Goal: Task Accomplishment & Management: Use online tool/utility

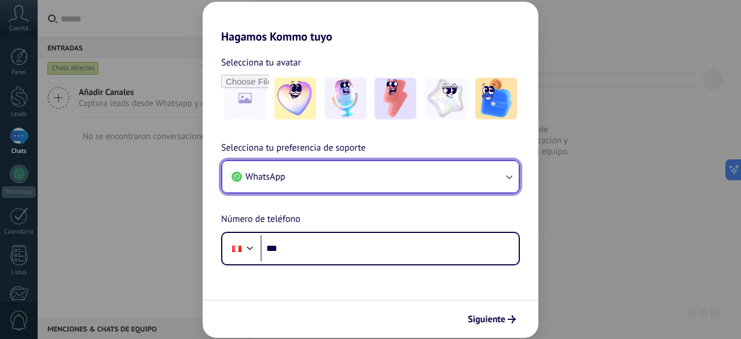
click at [453, 182] on button "WhatsApp" at bounding box center [370, 176] width 296 height 31
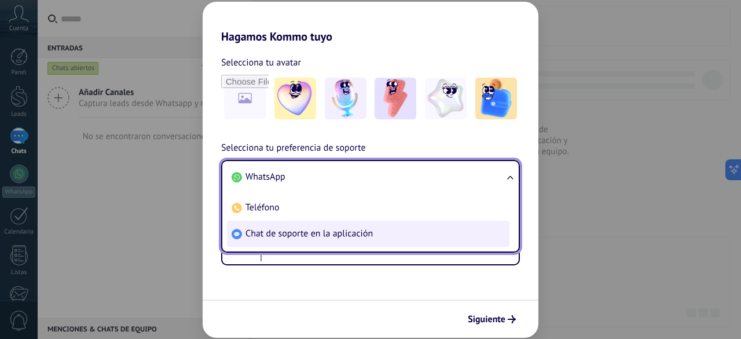
click at [318, 224] on li "Chat de soporte en la aplicación" at bounding box center [368, 234] width 282 height 26
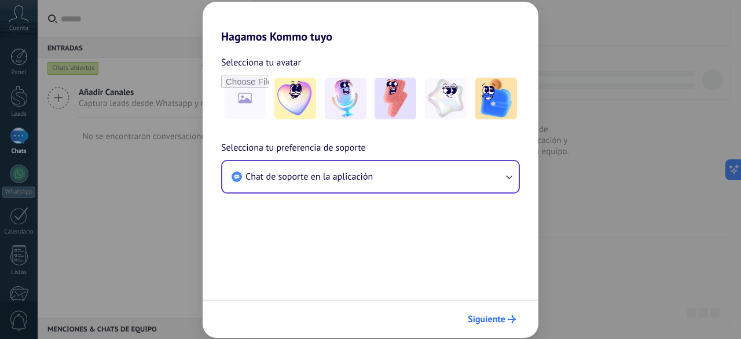
click at [489, 318] on span "Siguiente" at bounding box center [487, 319] width 38 height 8
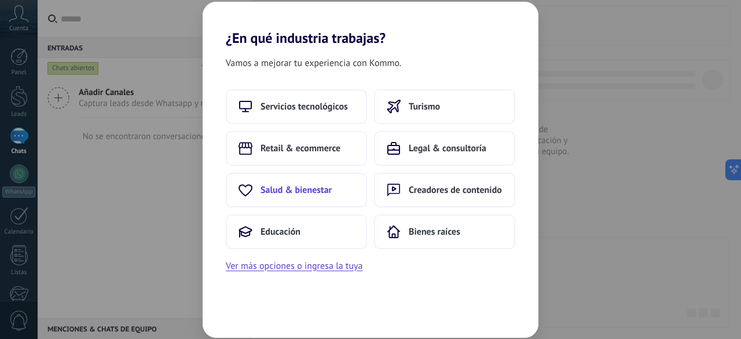
click at [285, 185] on span "Salud & bienestar" at bounding box center [295, 190] width 71 height 12
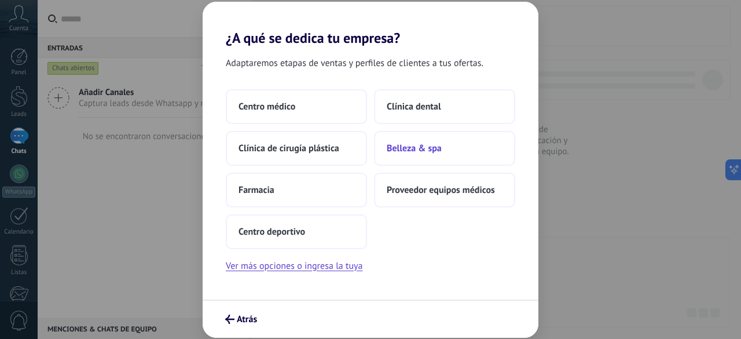
click at [426, 150] on span "Belleza & spa" at bounding box center [414, 148] width 55 height 12
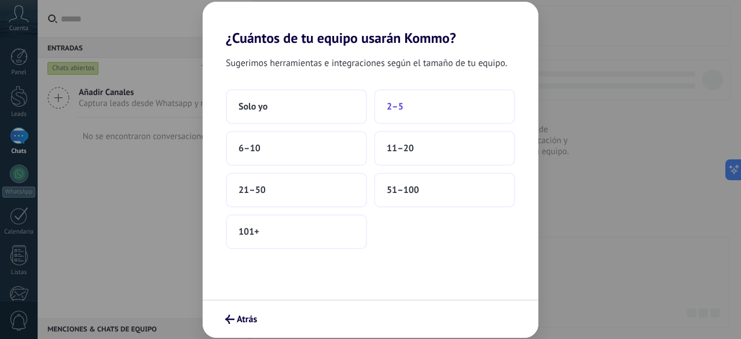
click at [407, 103] on button "2–5" at bounding box center [444, 106] width 141 height 35
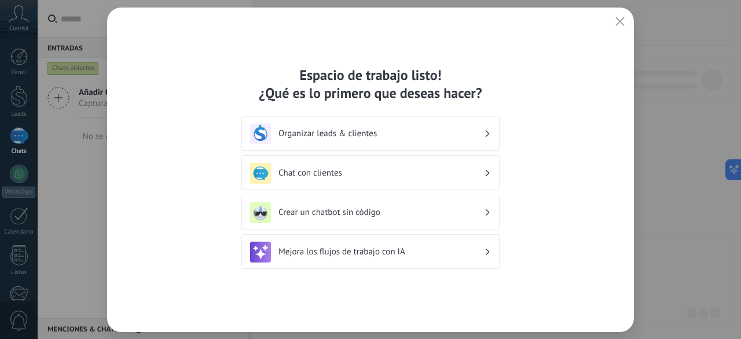
click at [328, 171] on h3 "Chat con clientes" at bounding box center [380, 172] width 205 height 11
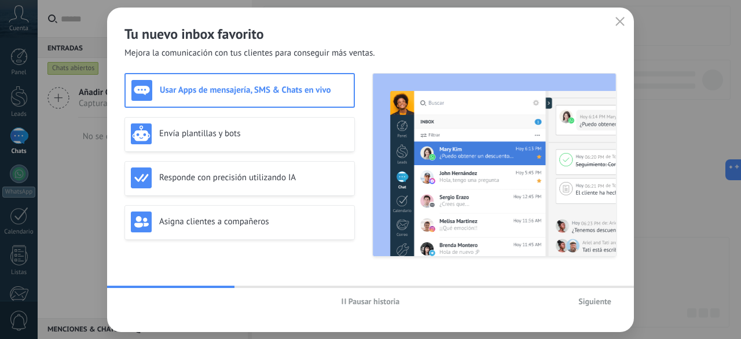
click at [592, 303] on span "Siguiente" at bounding box center [594, 301] width 33 height 8
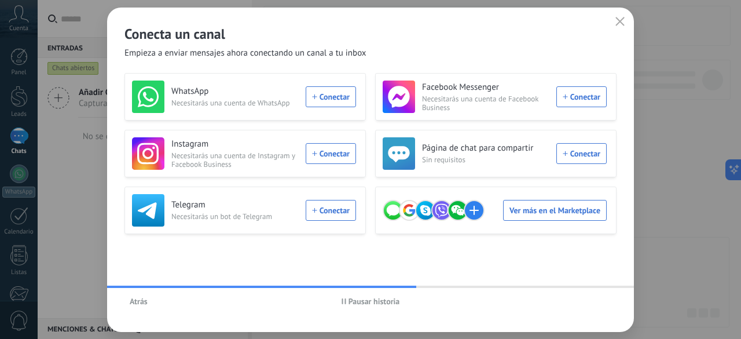
click at [615, 21] on icon "button" at bounding box center [619, 21] width 9 height 9
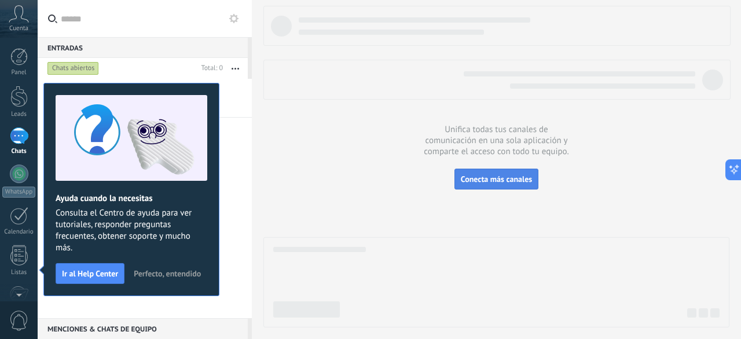
click at [494, 183] on span "Conecta más canales" at bounding box center [496, 179] width 71 height 10
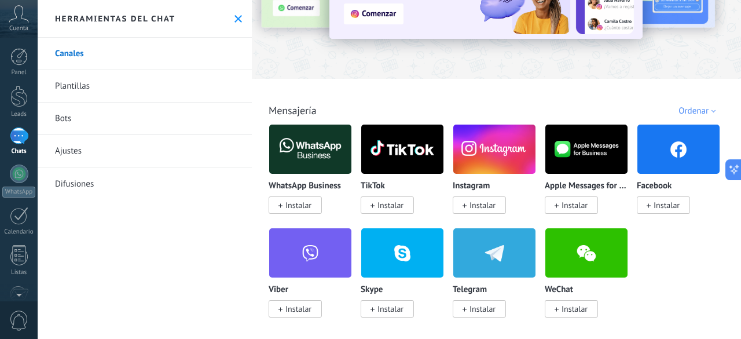
scroll to position [113, 0]
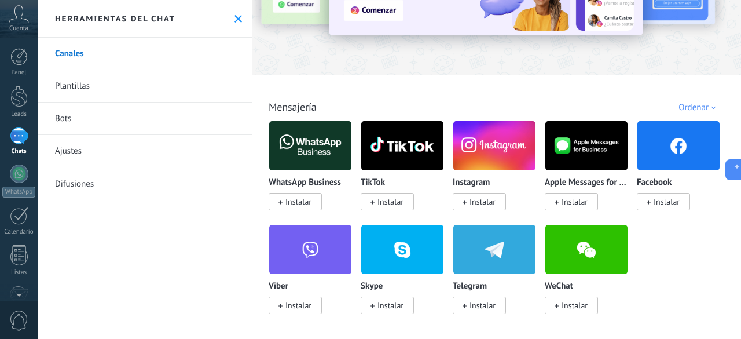
click at [677, 142] on img at bounding box center [678, 145] width 82 height 56
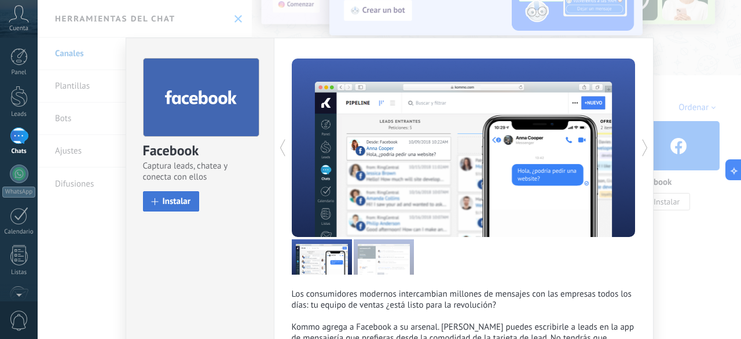
click at [180, 197] on span "Instalar" at bounding box center [177, 201] width 28 height 9
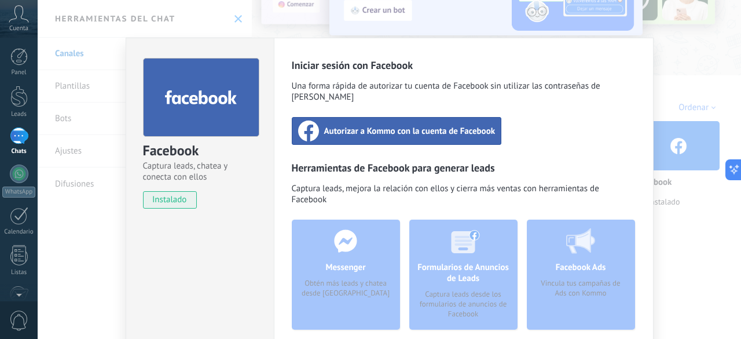
click at [415, 125] on span "Autorizar a Kommo con la cuenta de Facebook" at bounding box center [409, 131] width 171 height 12
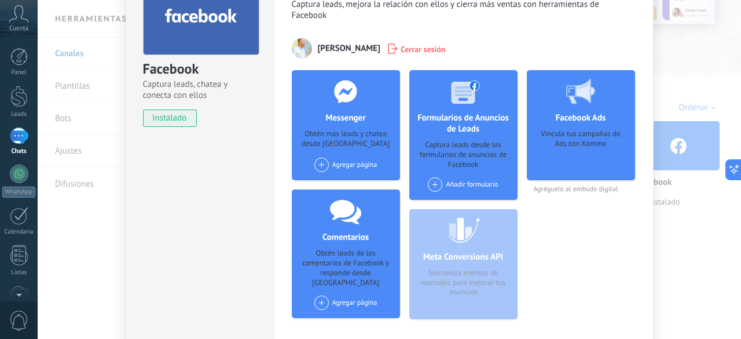
scroll to position [83, 0]
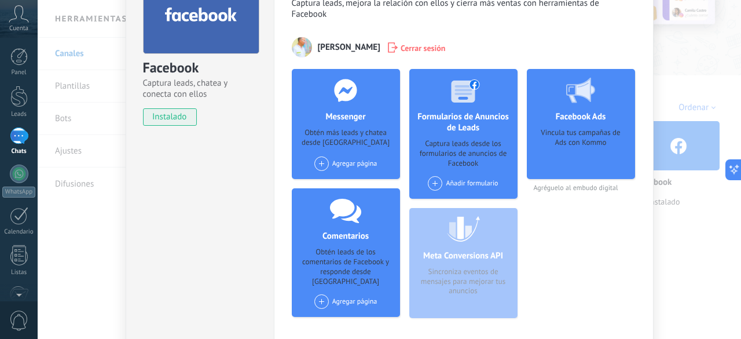
click at [360, 164] on div "Agregar página" at bounding box center [345, 163] width 63 height 14
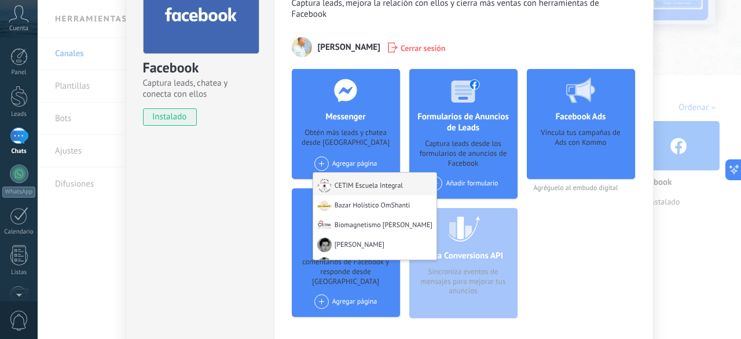
click at [360, 182] on div "CETIM Escuela Integral" at bounding box center [374, 183] width 123 height 23
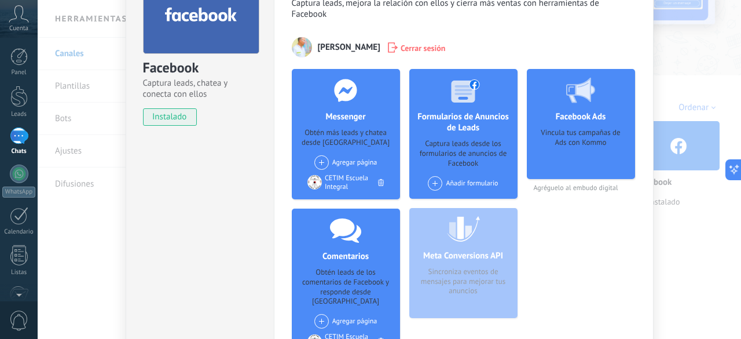
click at [347, 165] on div "Agregar página Bazar Holístico OmShanti Biomagnetismo [PERSON_NAME] Imanes CETI…" at bounding box center [345, 162] width 63 height 14
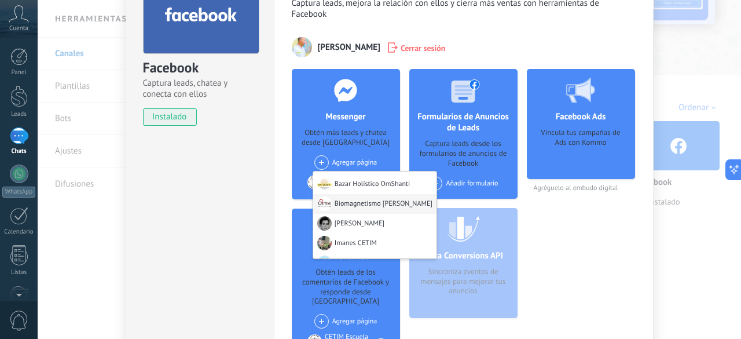
click at [352, 202] on div "Biomagnetismo [PERSON_NAME]" at bounding box center [374, 204] width 123 height 20
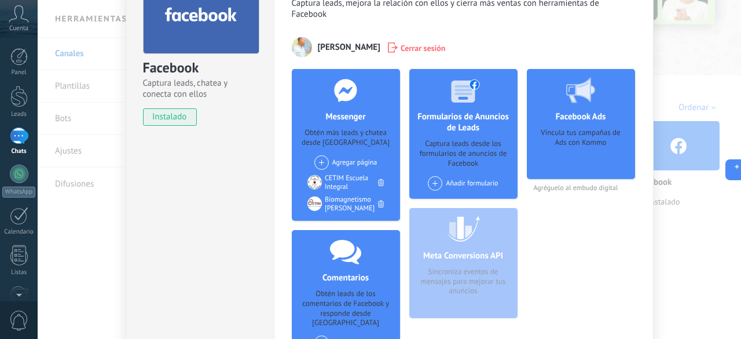
click at [347, 164] on div "Agregar página Bazar Holístico OmShanti [PERSON_NAME] Imanes CETIM EcoCentro Ho…" at bounding box center [345, 162] width 63 height 14
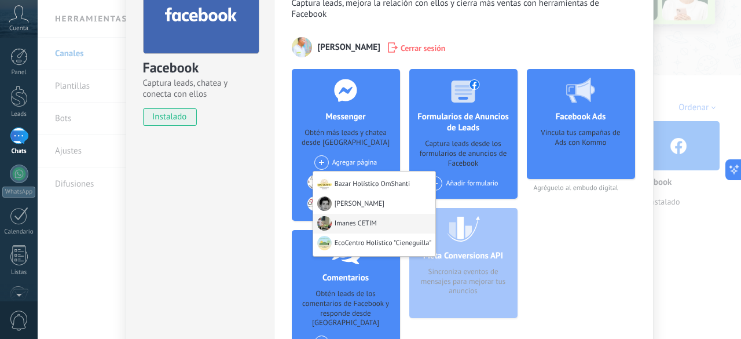
click at [352, 223] on div "Imanes CETIM" at bounding box center [374, 224] width 123 height 20
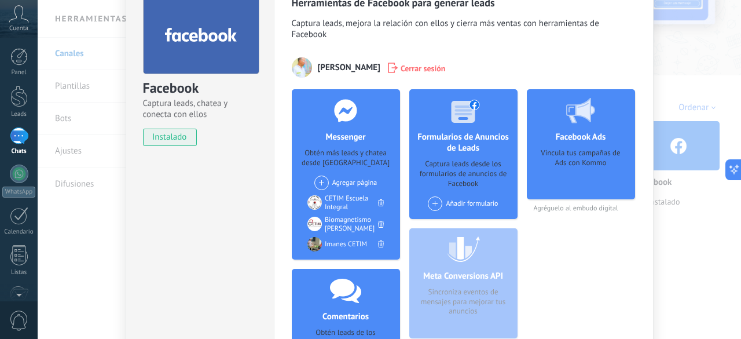
scroll to position [0, 0]
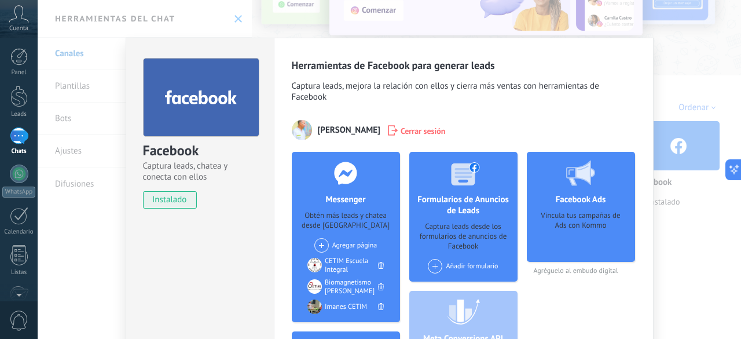
click at [677, 96] on div "Facebook Captura leads, chatea y conecta con ellos instalado Desinstalar Herram…" at bounding box center [389, 169] width 703 height 339
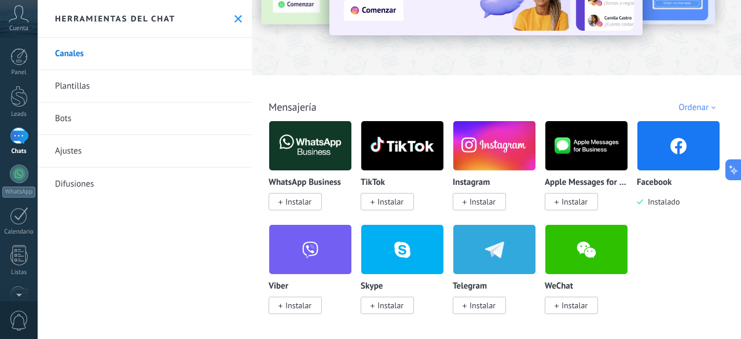
click at [19, 136] on div at bounding box center [19, 135] width 19 height 17
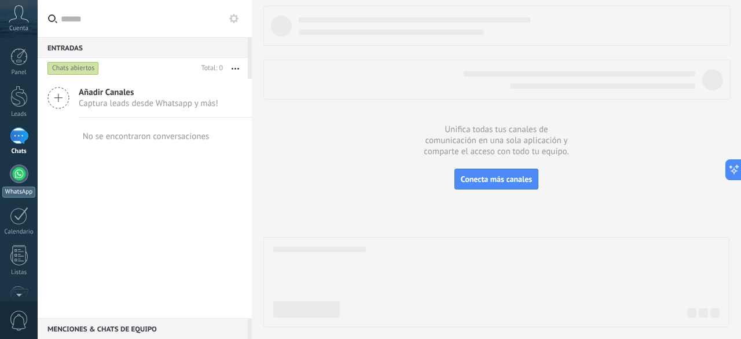
click at [21, 175] on div at bounding box center [19, 173] width 19 height 19
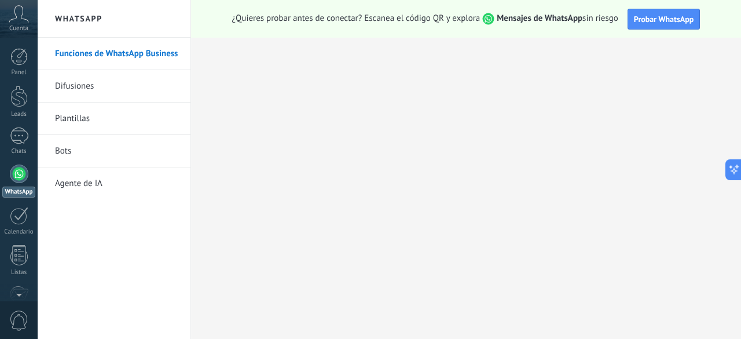
click at [83, 87] on link "Difusiones" at bounding box center [117, 86] width 124 height 32
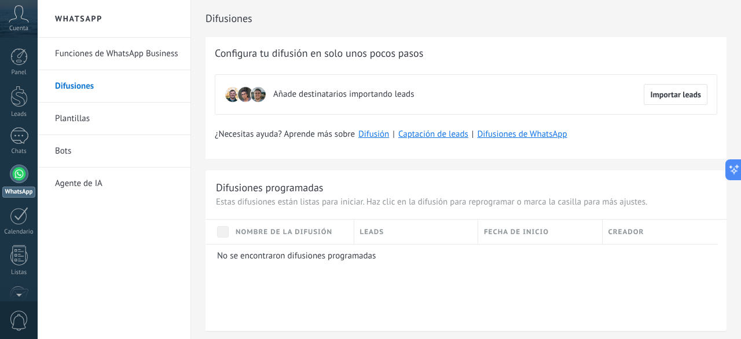
click at [126, 57] on link "Funciones de WhatsApp Business" at bounding box center [117, 54] width 124 height 32
